Goal: Task Accomplishment & Management: Use online tool/utility

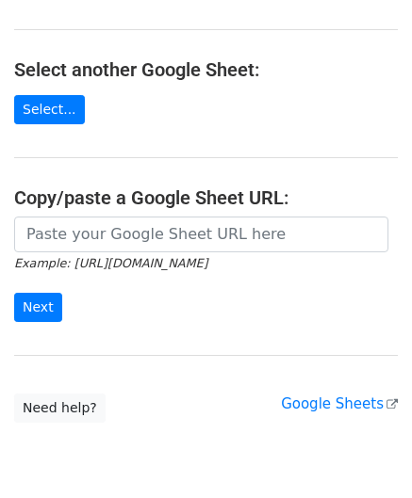
scroll to position [247, 0]
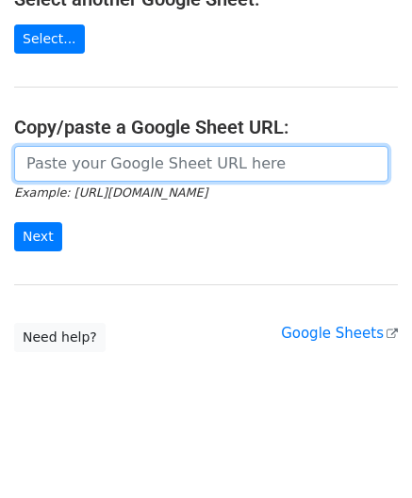
click at [55, 173] on input "url" at bounding box center [201, 164] width 374 height 36
paste input "[URL][DOMAIN_NAME]"
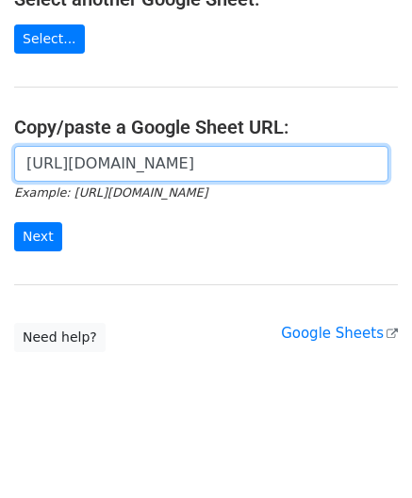
scroll to position [0, 407]
type input "[URL][DOMAIN_NAME]"
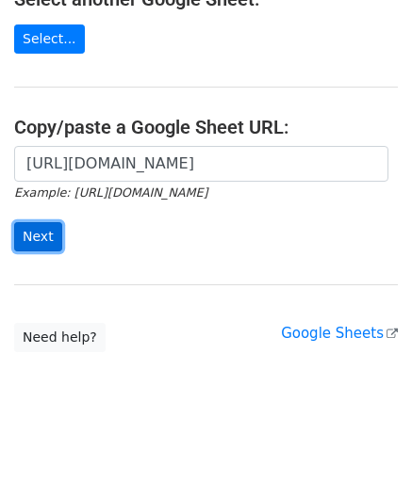
click at [49, 242] on input "Next" at bounding box center [38, 236] width 48 height 29
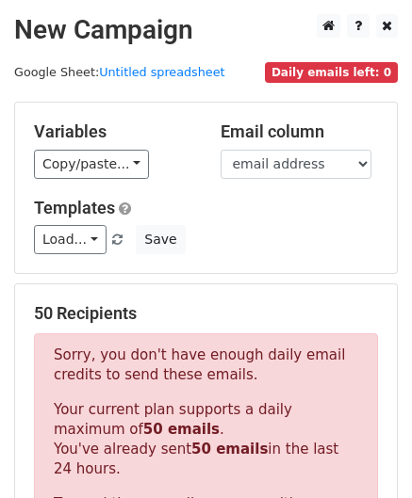
scroll to position [636, 0]
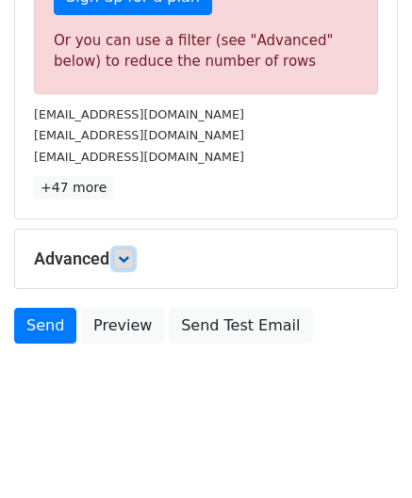
click at [129, 257] on icon at bounding box center [123, 258] width 11 height 11
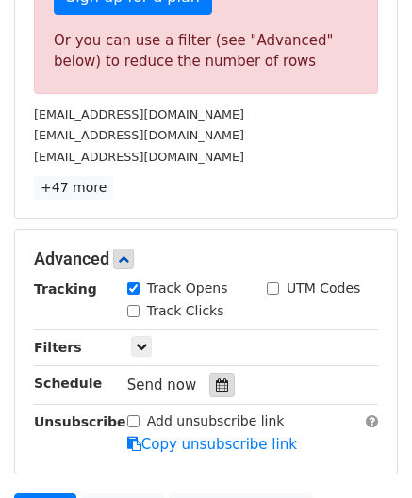
click at [216, 379] on icon at bounding box center [222, 385] width 12 height 13
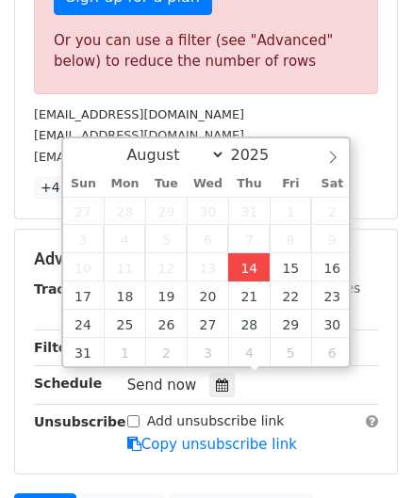
type input "2025-08-14 12:00"
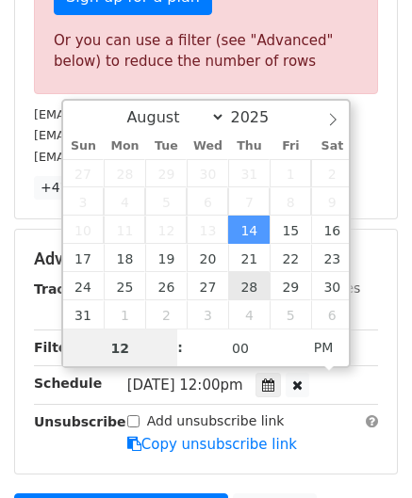
scroll to position [513, 0]
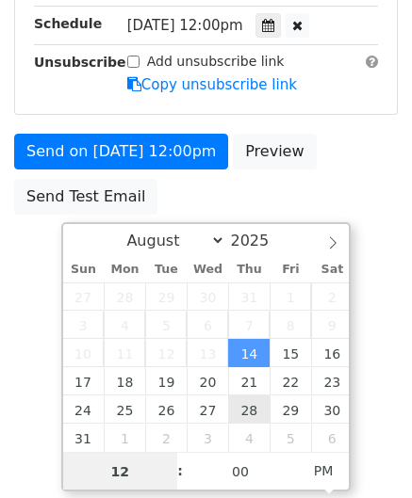
paste input "8"
type input "8"
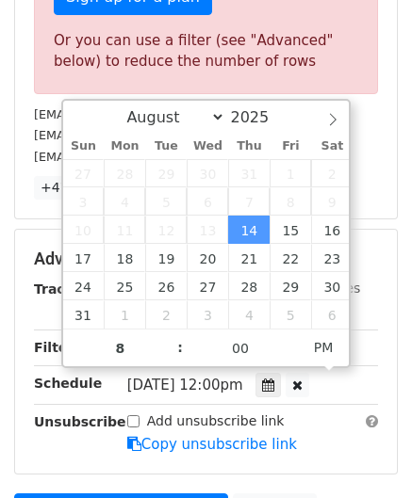
type input "2025-08-14 20:00"
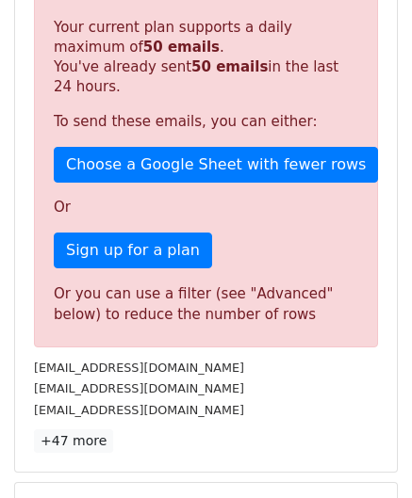
scroll to position [864, 0]
